Goal: Task Accomplishment & Management: Complete application form

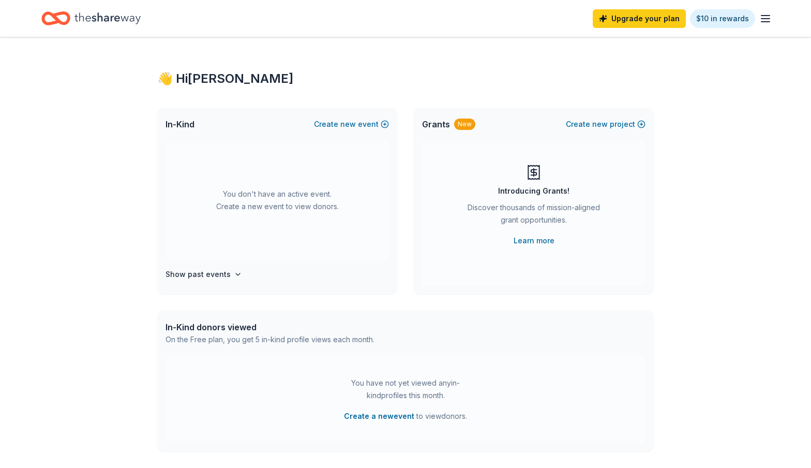
click at [766, 18] on icon "button" at bounding box center [766, 18] width 12 height 12
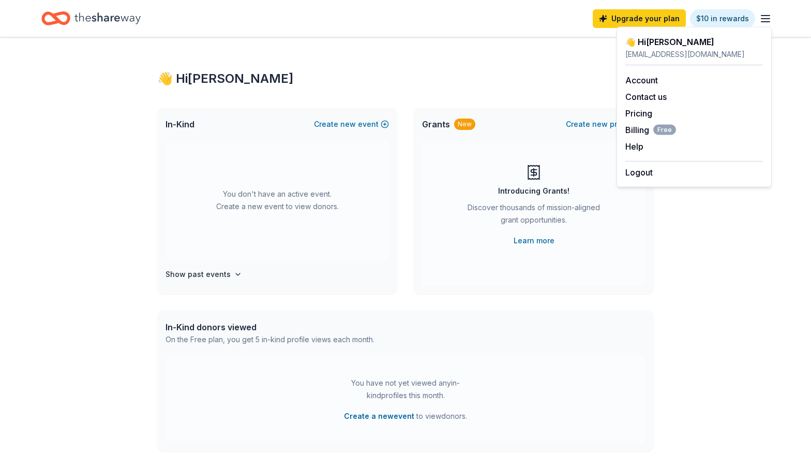
click at [692, 266] on div "👋 Hi [PERSON_NAME] In-Kind Create new event You don't have an active event. Cre…" at bounding box center [405, 339] width 811 height 604
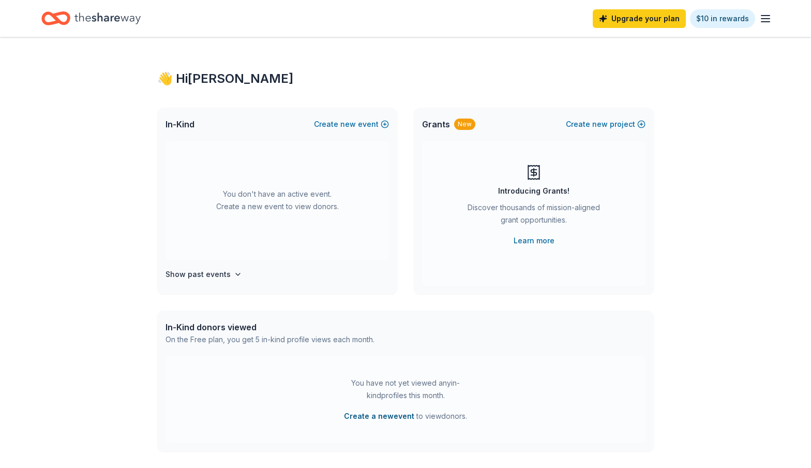
click at [370, 415] on button "Create a new event" at bounding box center [379, 416] width 70 height 12
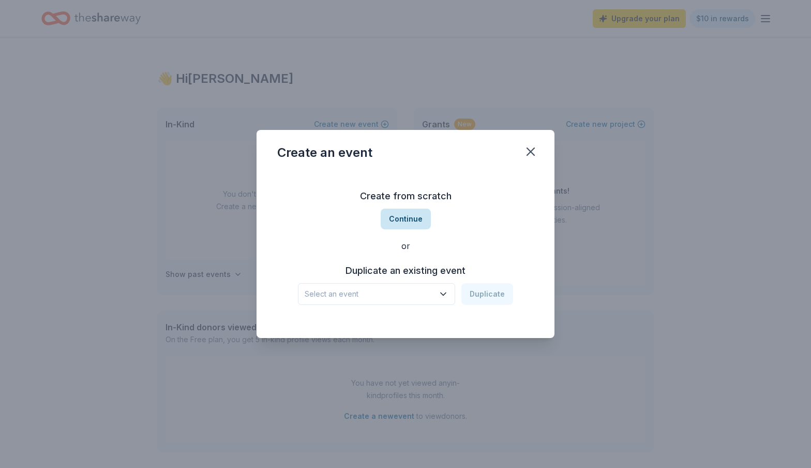
click at [413, 223] on button "Continue" at bounding box center [406, 219] width 50 height 21
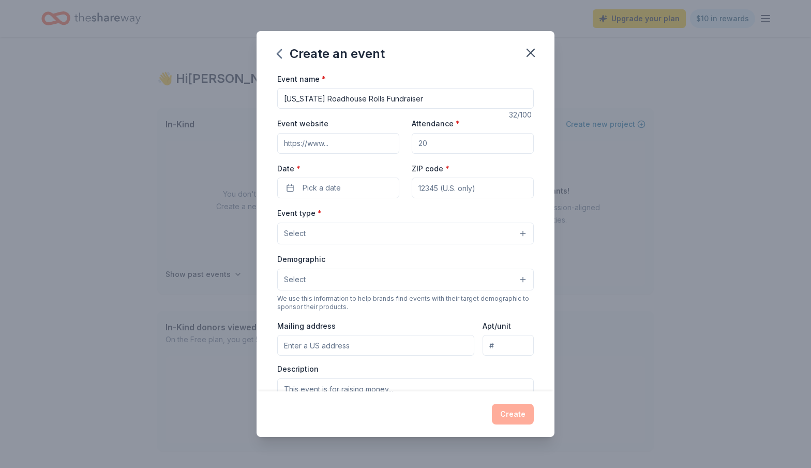
click at [285, 98] on input "[US_STATE] Roadhouse Rolls Fundraiser" at bounding box center [405, 98] width 257 height 21
type input "HHS Swim & Dive [US_STATE] Roadhouse Rolls Fundraiser"
click at [447, 146] on input "Attendance *" at bounding box center [473, 143] width 122 height 21
type input "100"
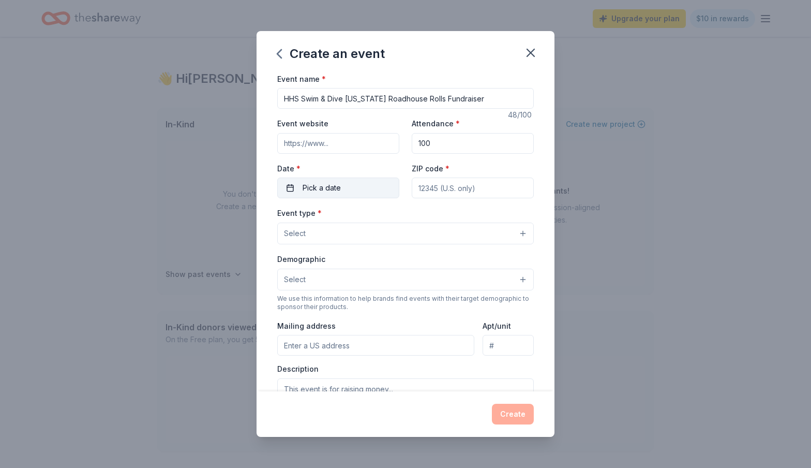
click at [373, 188] on button "Pick a date" at bounding box center [338, 188] width 122 height 21
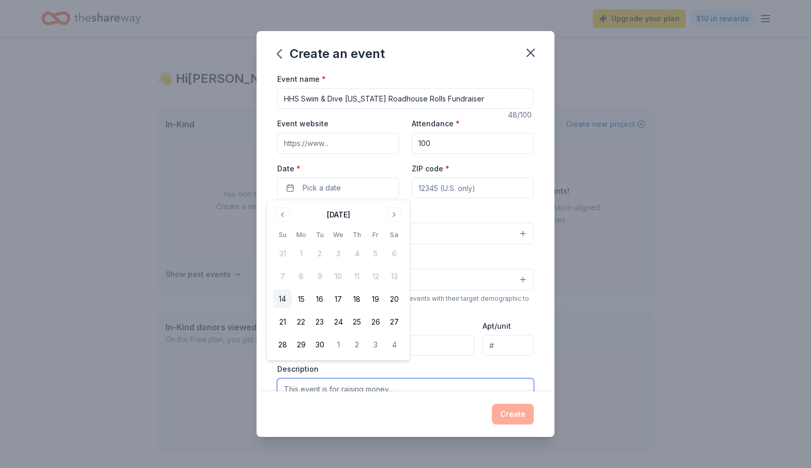
click at [484, 378] on textarea at bounding box center [405, 401] width 257 height 47
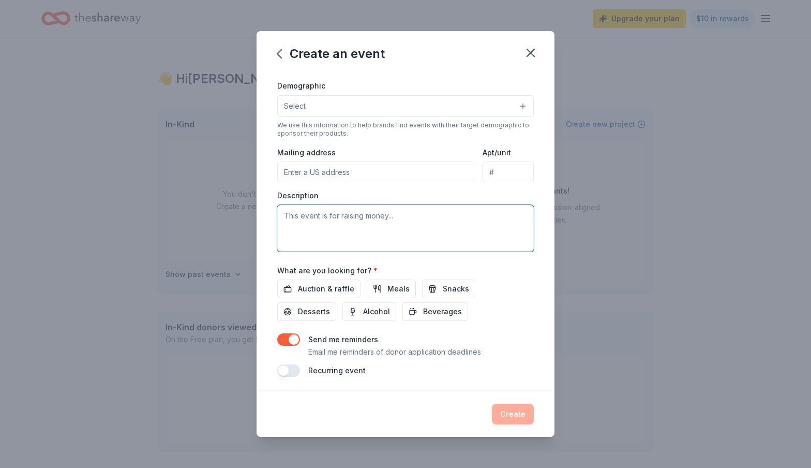
scroll to position [173, 0]
click at [535, 49] on icon "button" at bounding box center [531, 53] width 14 height 14
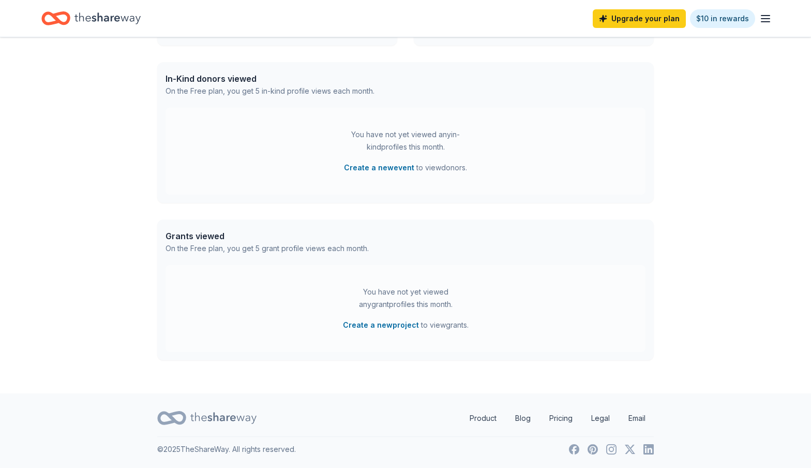
scroll to position [248, 0]
click at [375, 326] on button "Create a new project" at bounding box center [381, 325] width 76 height 12
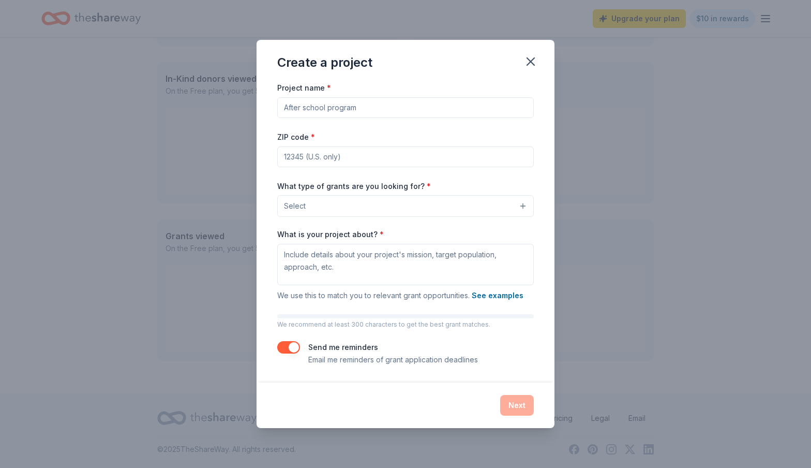
click at [381, 105] on input "Project name *" at bounding box center [405, 107] width 257 height 21
type input "HHS Swim & Dive"
click at [353, 161] on input "ZIP code *" at bounding box center [405, 156] width 257 height 21
type input "75032"
click at [353, 209] on button "Select" at bounding box center [405, 206] width 257 height 22
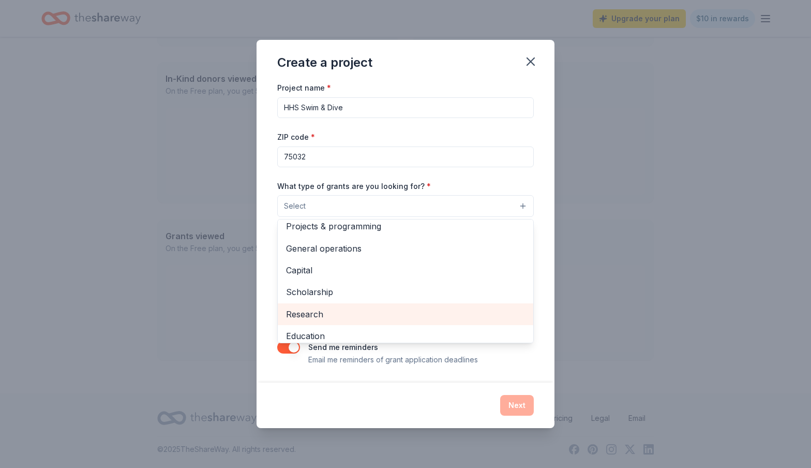
scroll to position [11, 0]
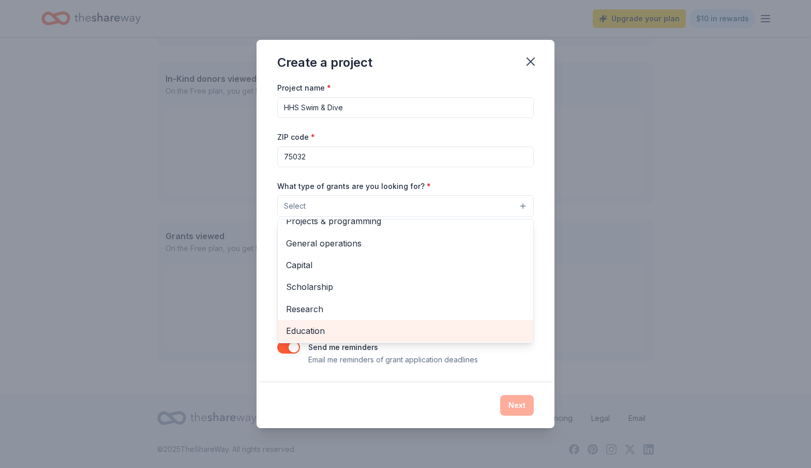
click at [346, 327] on span "Education" at bounding box center [405, 330] width 239 height 13
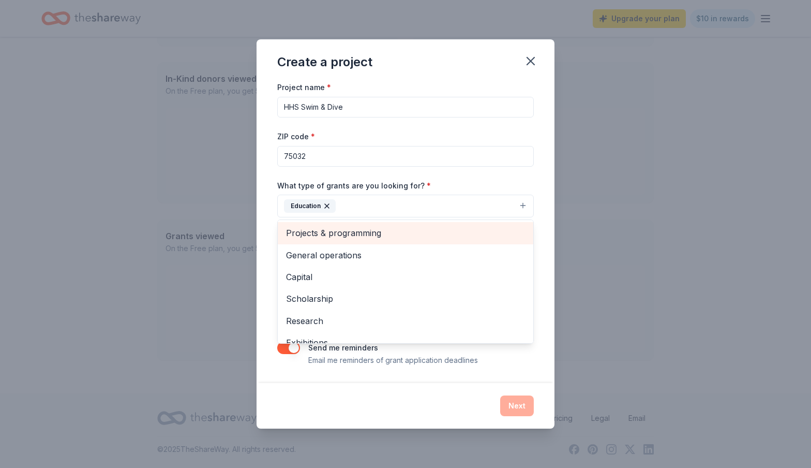
scroll to position [0, 0]
click at [325, 232] on span "Projects & programming" at bounding box center [405, 232] width 239 height 13
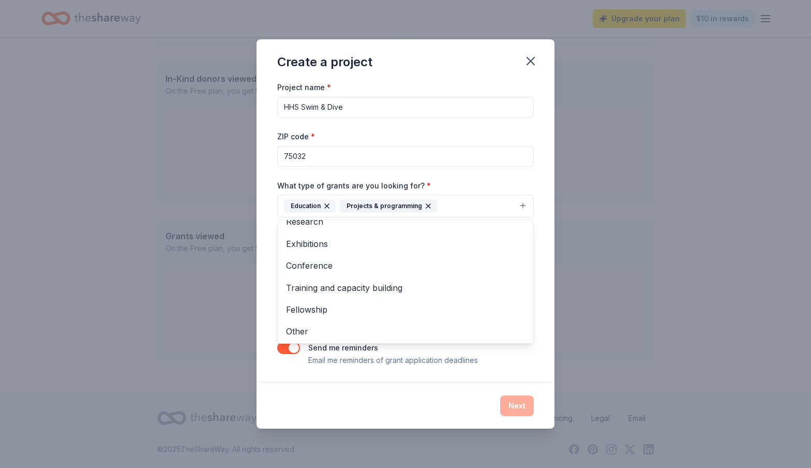
scroll to position [77, 0]
click at [309, 330] on span "Other" at bounding box center [405, 331] width 239 height 13
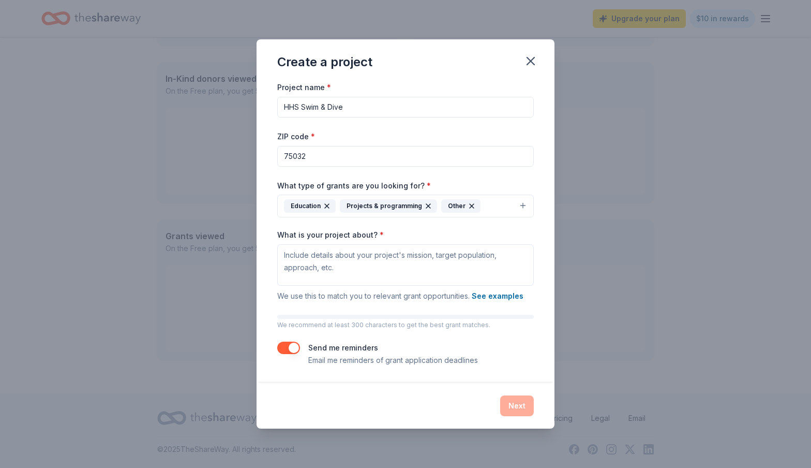
click at [426, 203] on icon "button" at bounding box center [428, 206] width 8 height 8
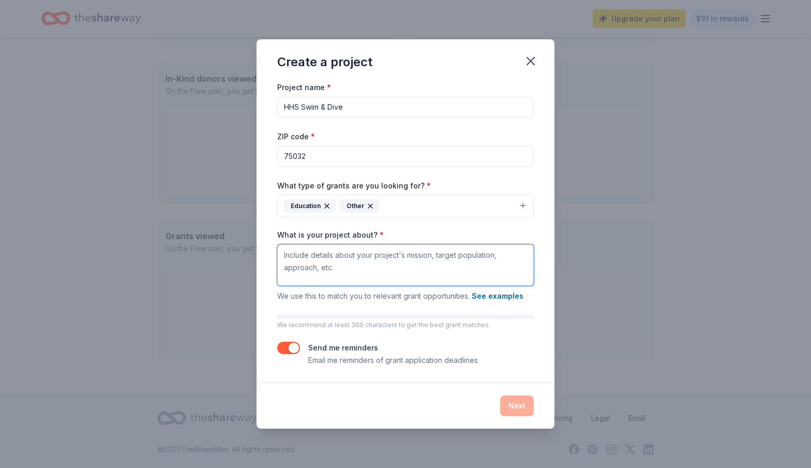
click at [418, 268] on textarea "What is your project about? *" at bounding box center [405, 264] width 257 height 41
click at [335, 267] on textarea "Fundraiser for Heath High School Swim & Dive Team. To raise money for our team …" at bounding box center [405, 264] width 257 height 41
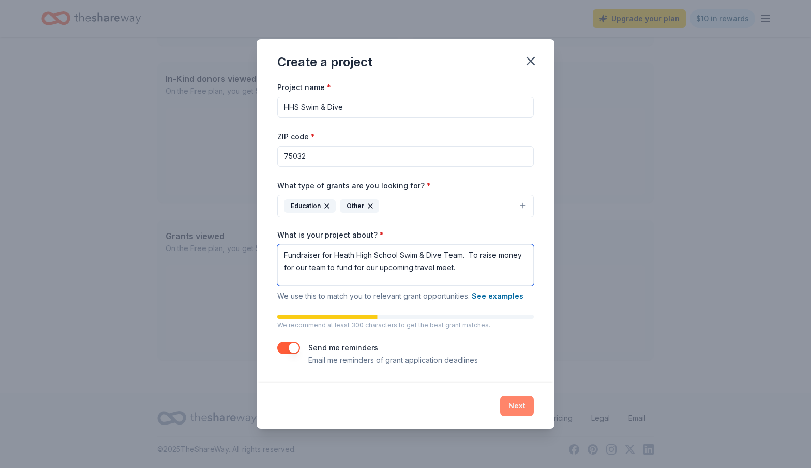
type textarea "Fundraiser for Heath High School Swim & Dive Team. To raise money for our team …"
click at [522, 407] on button "Next" at bounding box center [517, 405] width 34 height 21
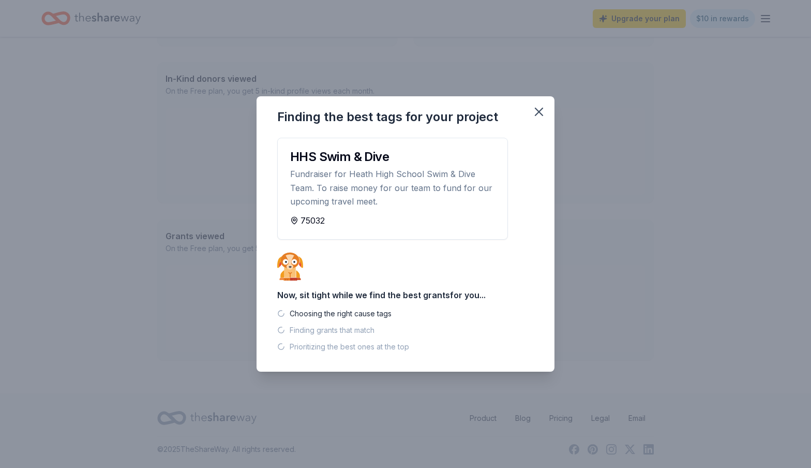
scroll to position [228, 0]
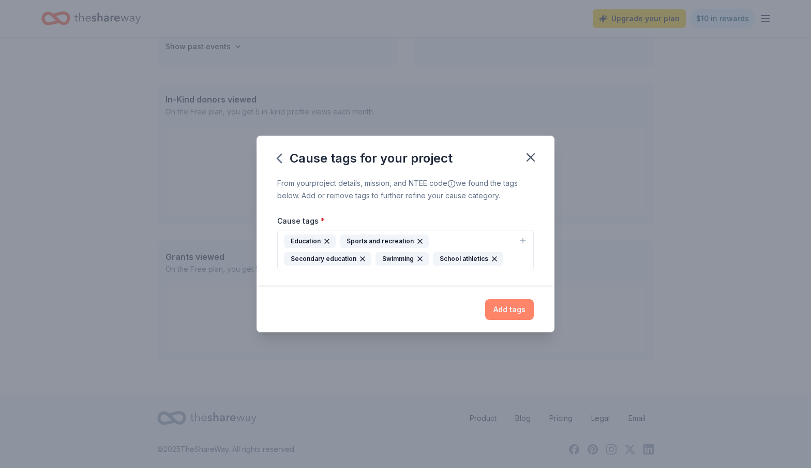
click at [516, 309] on button "Add tags" at bounding box center [509, 309] width 49 height 21
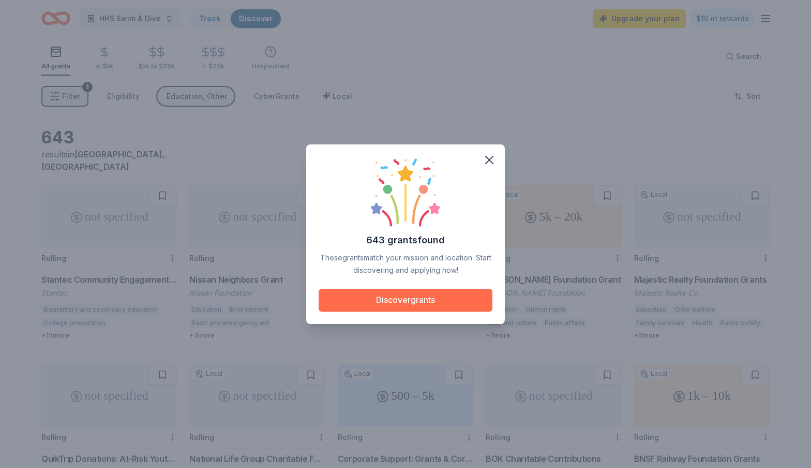
click at [479, 294] on button "Discover grants" at bounding box center [406, 300] width 174 height 23
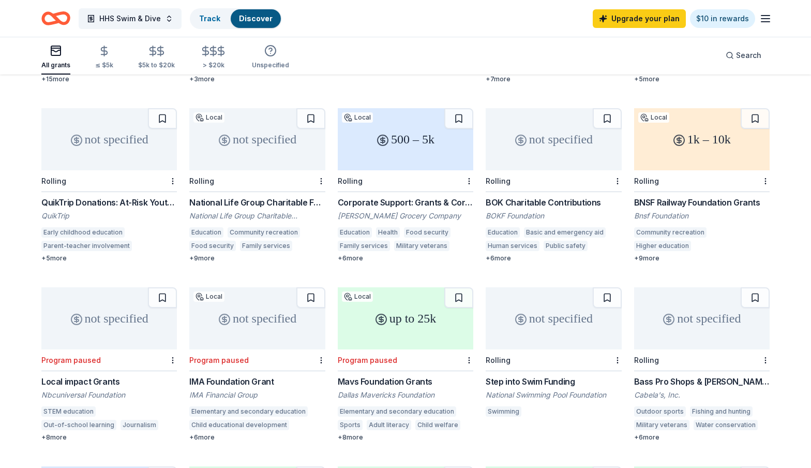
scroll to position [258, 0]
